Goal: Find specific page/section: Find specific page/section

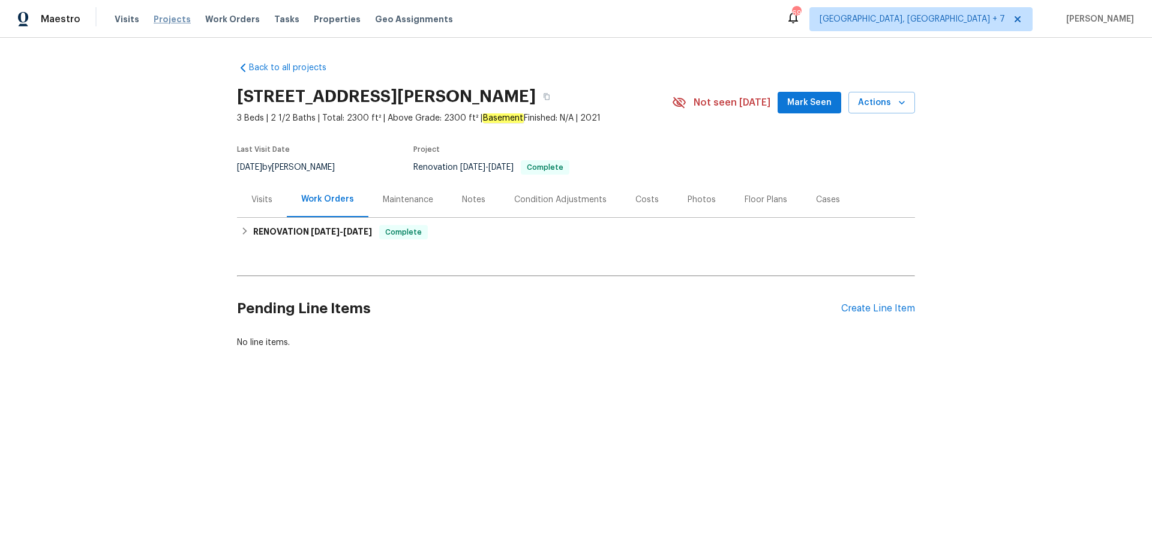
click at [168, 22] on span "Projects" at bounding box center [172, 19] width 37 height 12
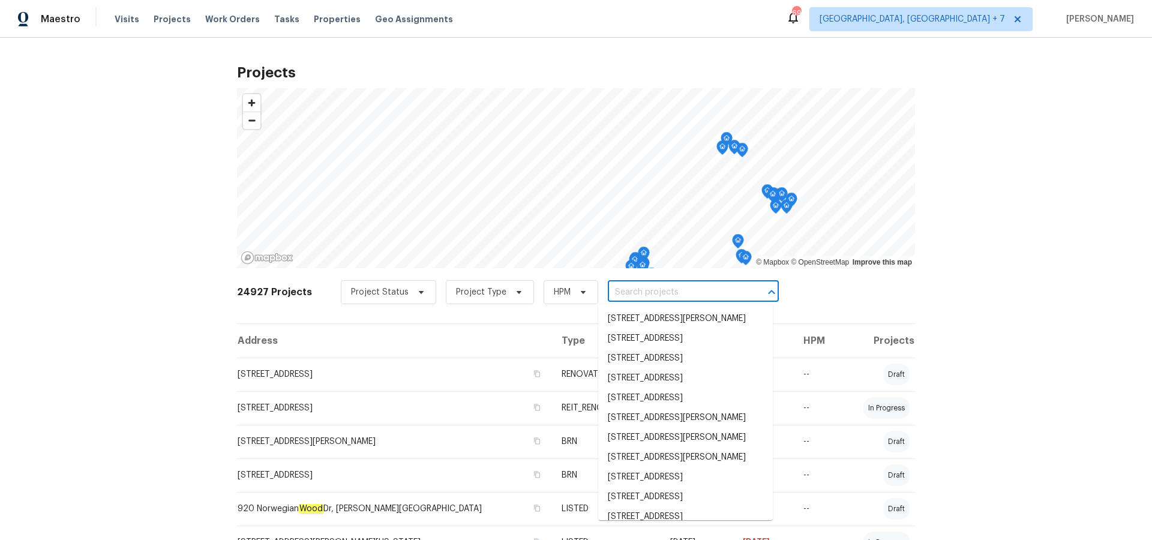
click at [673, 295] on input "text" at bounding box center [676, 292] width 137 height 19
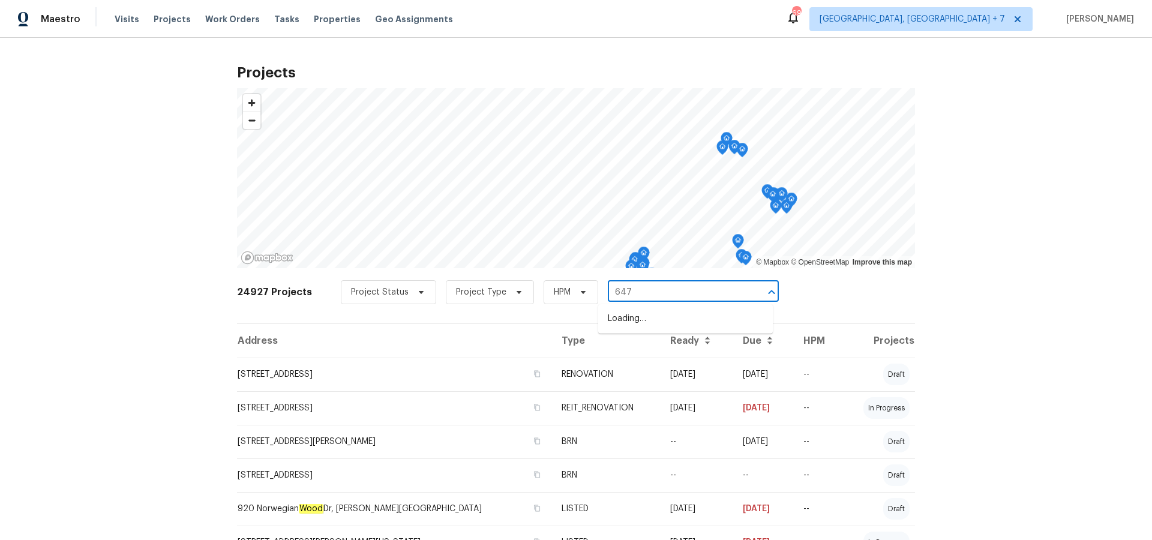
type input "6472"
click at [675, 316] on li "[STREET_ADDRESS]" at bounding box center [685, 319] width 175 height 20
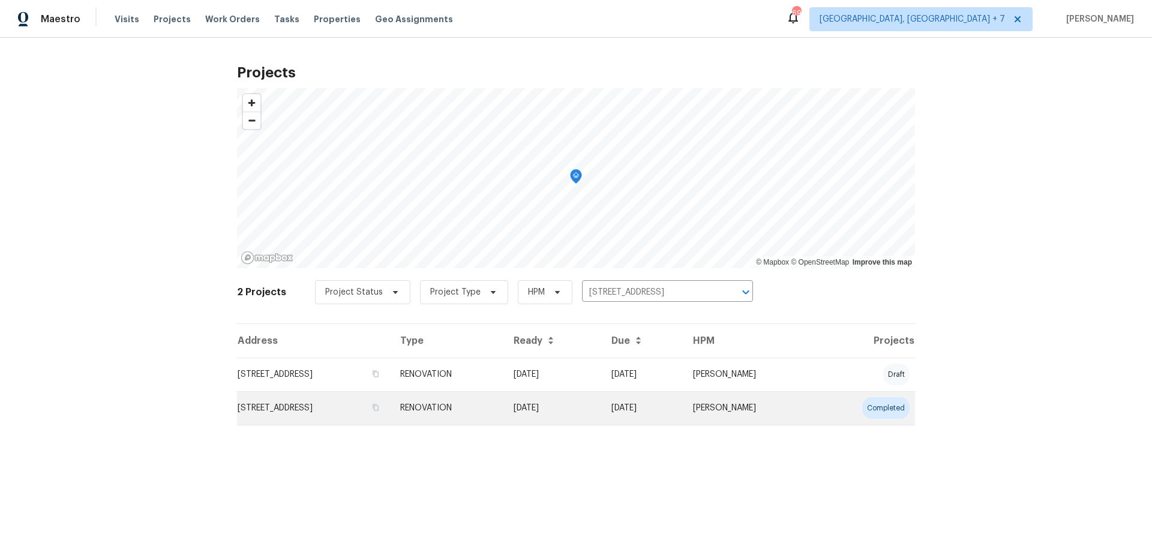
click at [353, 409] on td "[STREET_ADDRESS]" at bounding box center [314, 408] width 154 height 34
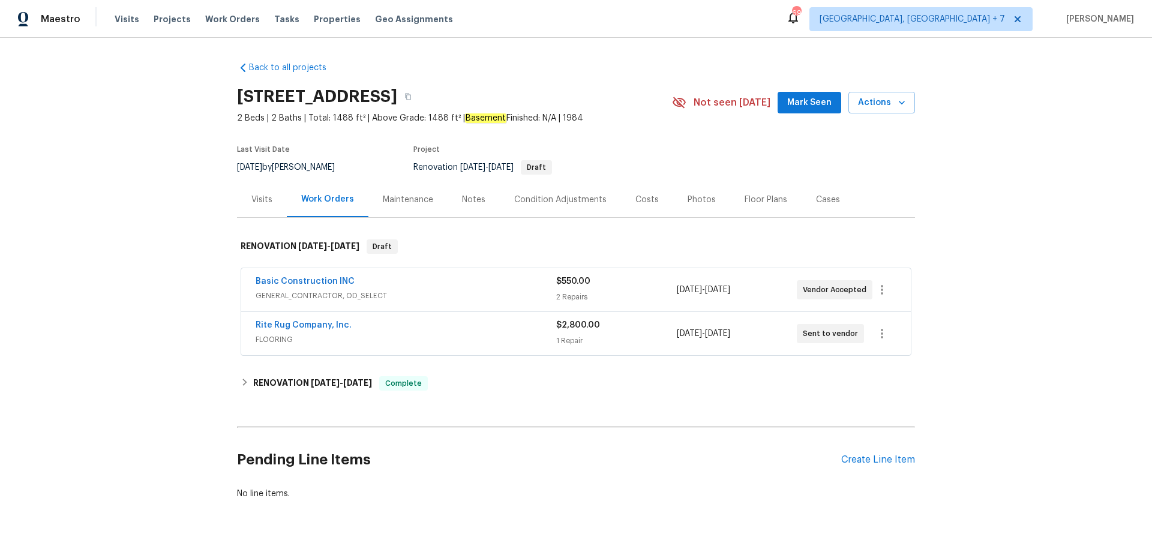
click at [644, 203] on div "Costs" at bounding box center [646, 200] width 23 height 12
